Goal: Information Seeking & Learning: Learn about a topic

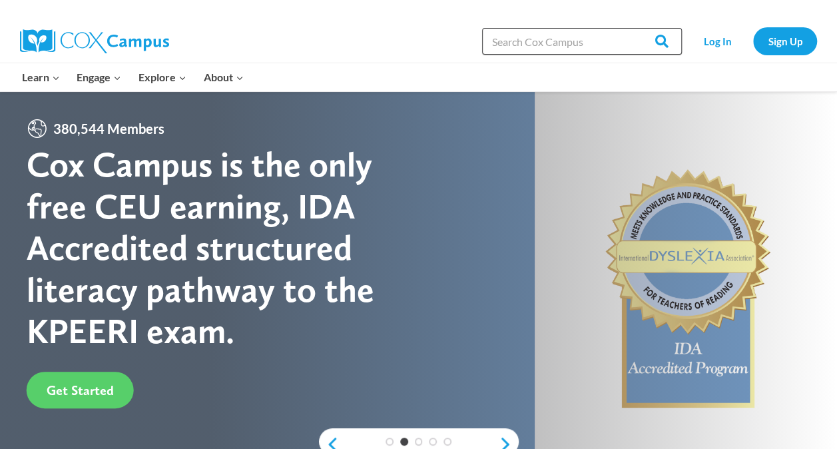
click at [525, 44] on input "Search in [URL][DOMAIN_NAME]" at bounding box center [582, 41] width 200 height 27
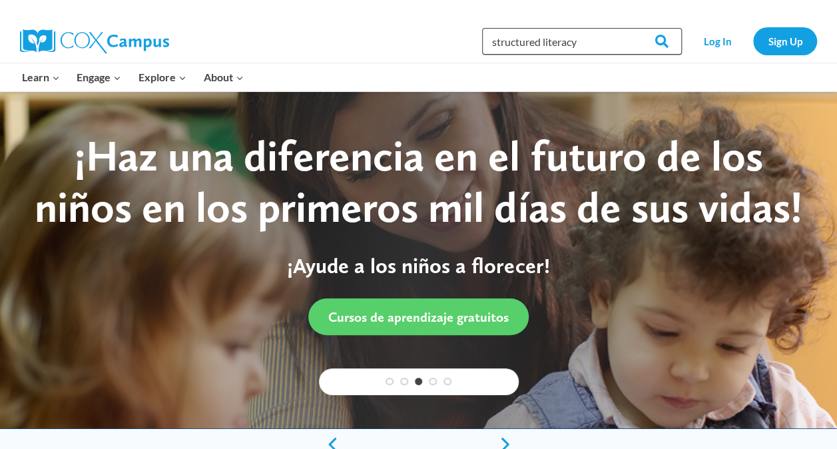
type input "structured literacy"
click at [630, 28] on input "Search" at bounding box center [656, 41] width 52 height 27
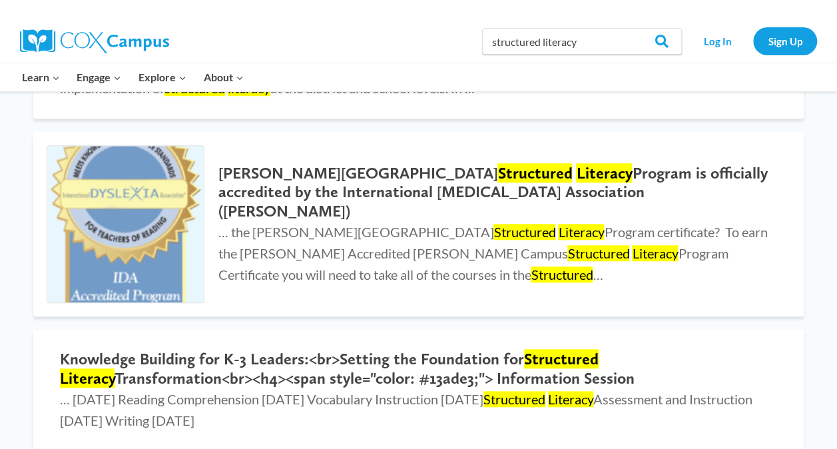
scroll to position [453, 0]
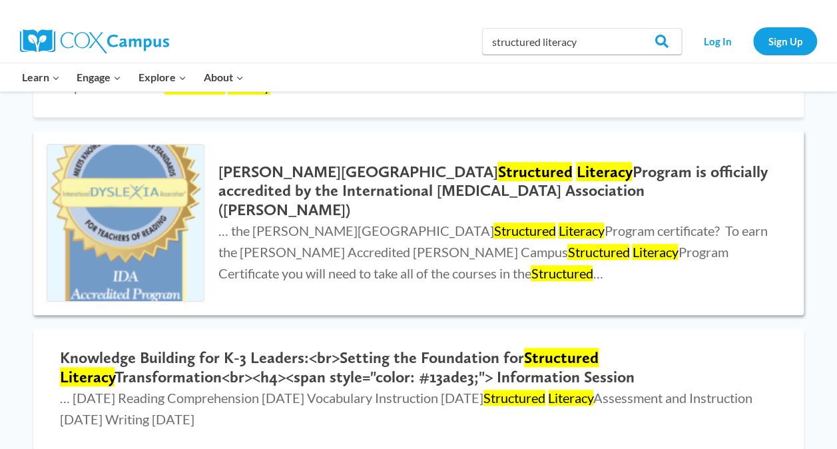
click at [337, 196] on h2 "Cox Campus Structured Literacy Program is officially accredited by the Internat…" at bounding box center [498, 191] width 560 height 57
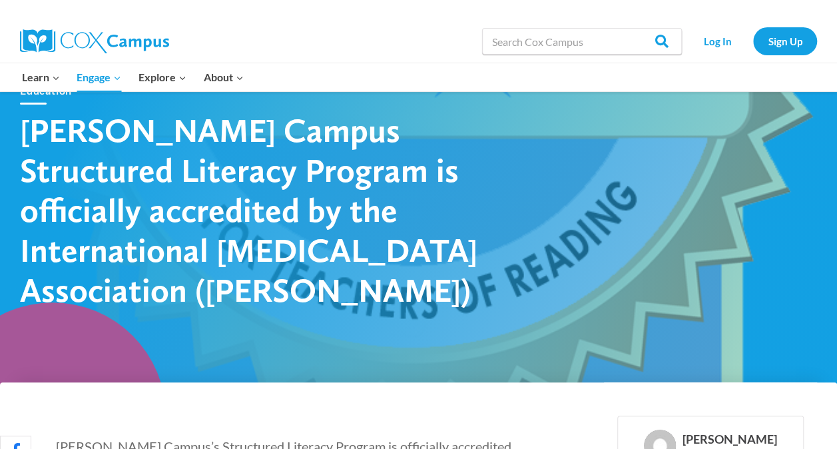
scroll to position [44, 0]
